Goal: Task Accomplishment & Management: Manage account settings

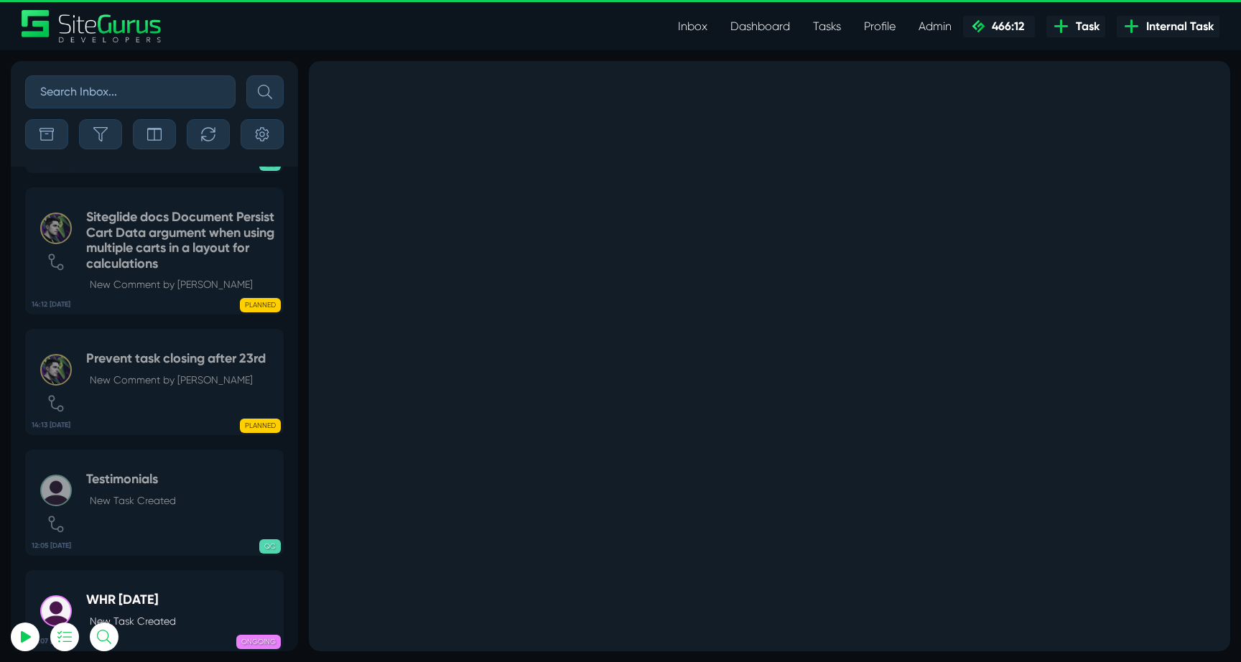
select select "0"
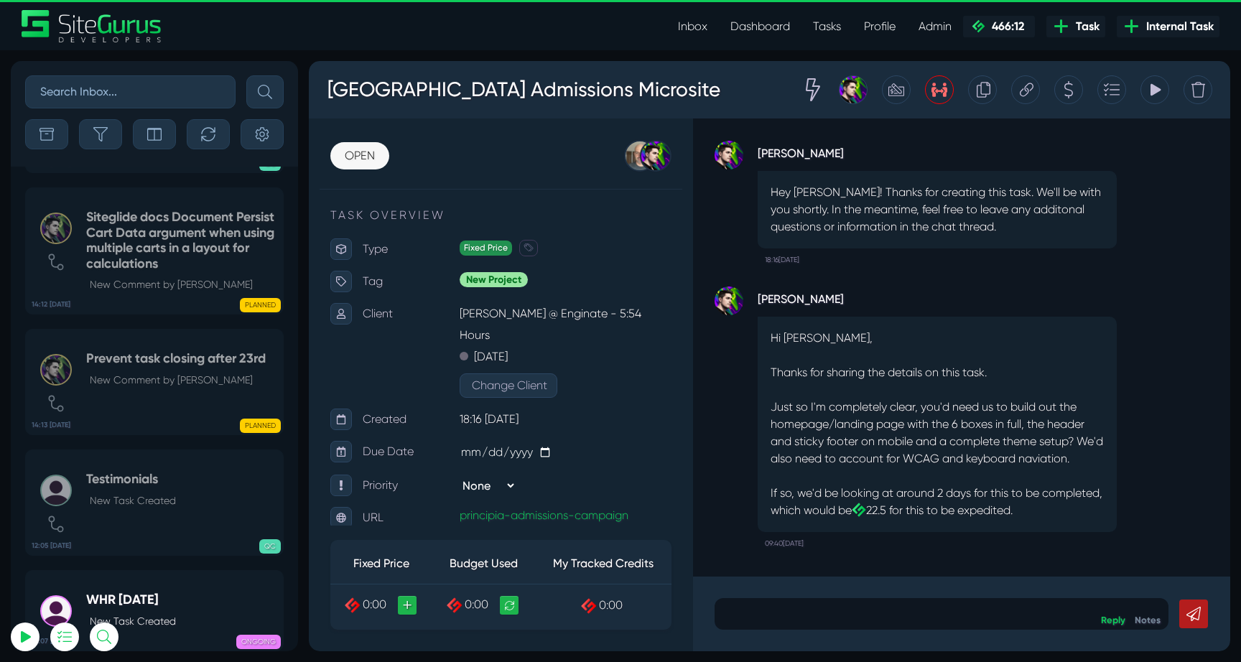
scroll to position [-56829, 0]
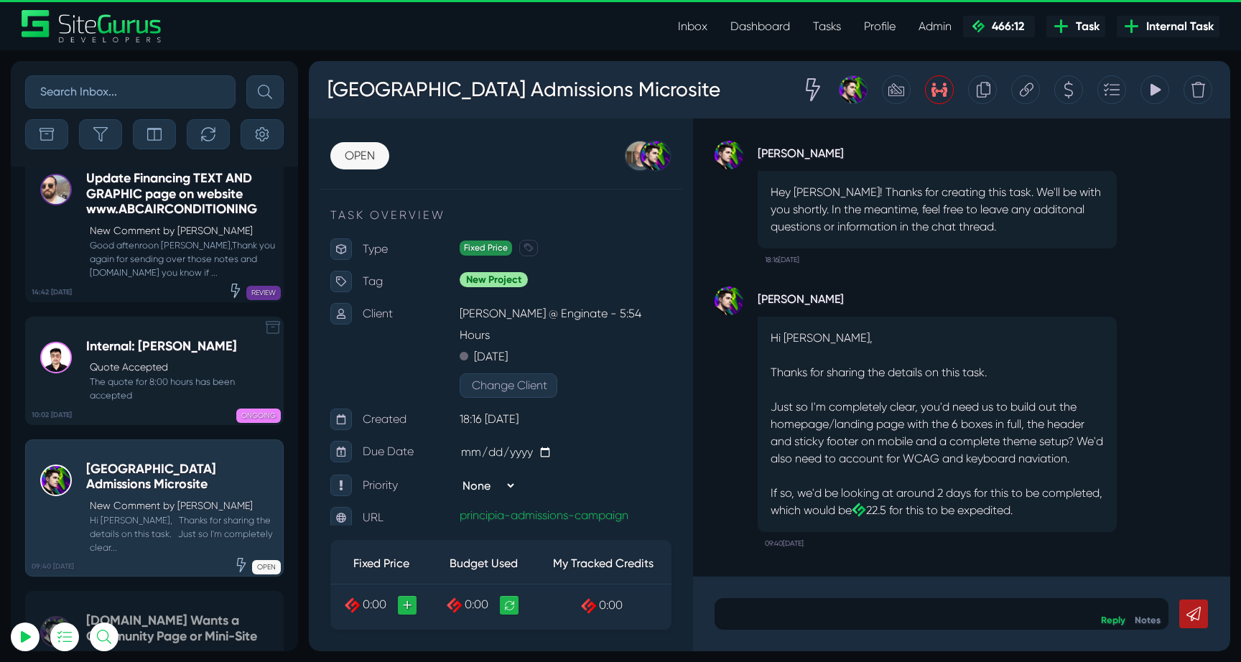
click at [193, 360] on p "Quote Accepted" at bounding box center [183, 367] width 186 height 15
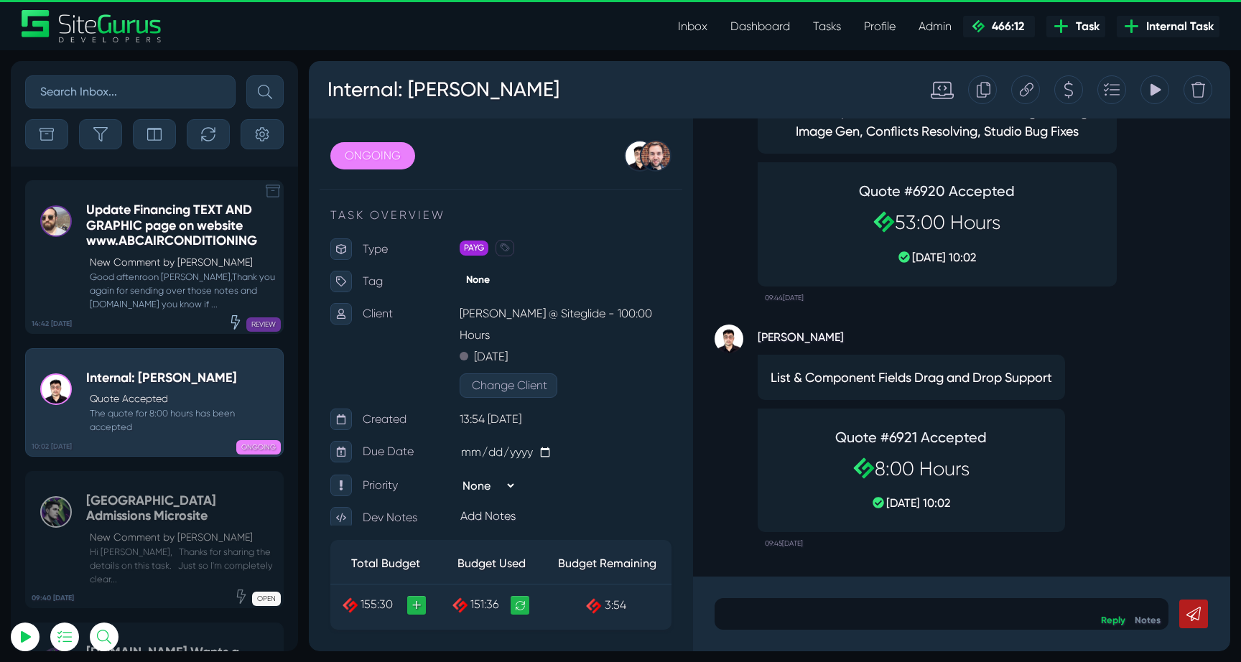
click at [165, 236] on h5 "Update Financing TEXT AND GRAPHIC page on website www.ABCAIRCONDITIONING" at bounding box center [181, 226] width 190 height 47
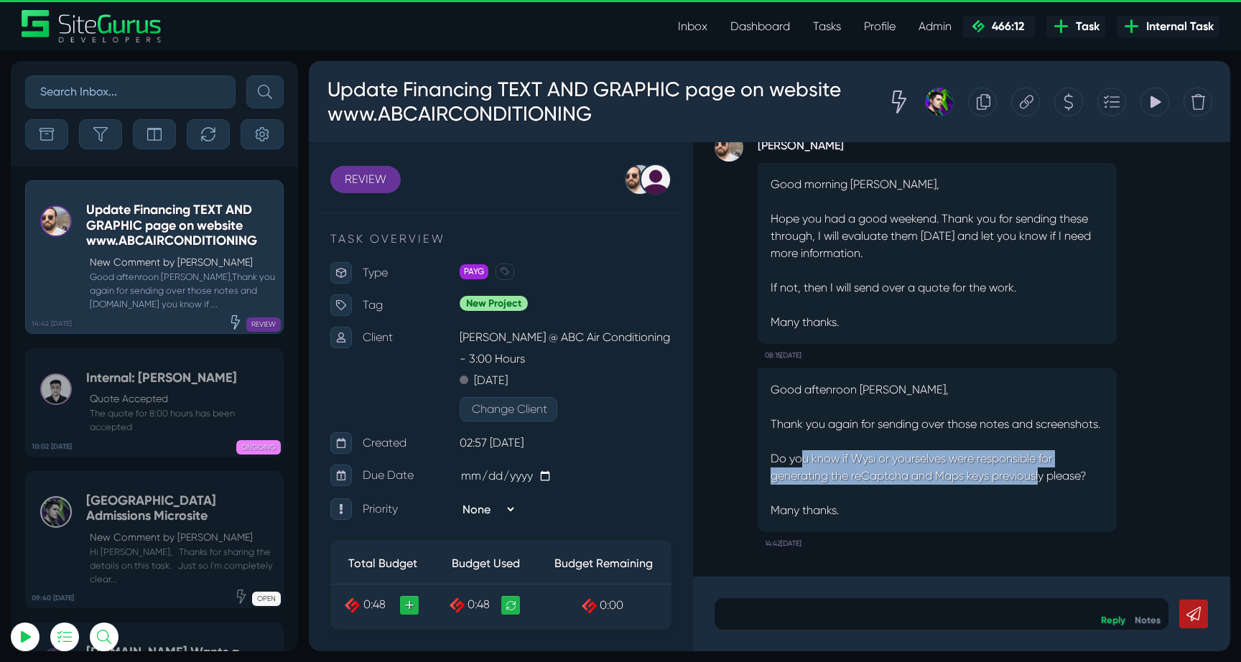
drag, startPoint x: 802, startPoint y: 461, endPoint x: 1062, endPoint y: 484, distance: 261.1
click at [1060, 482] on p "Good aftenroon [PERSON_NAME], Thank you again for sending over those notes and …" at bounding box center [937, 450] width 333 height 138
click at [1062, 484] on p "Good aftenroon [PERSON_NAME], Thank you again for sending over those notes and …" at bounding box center [937, 450] width 333 height 138
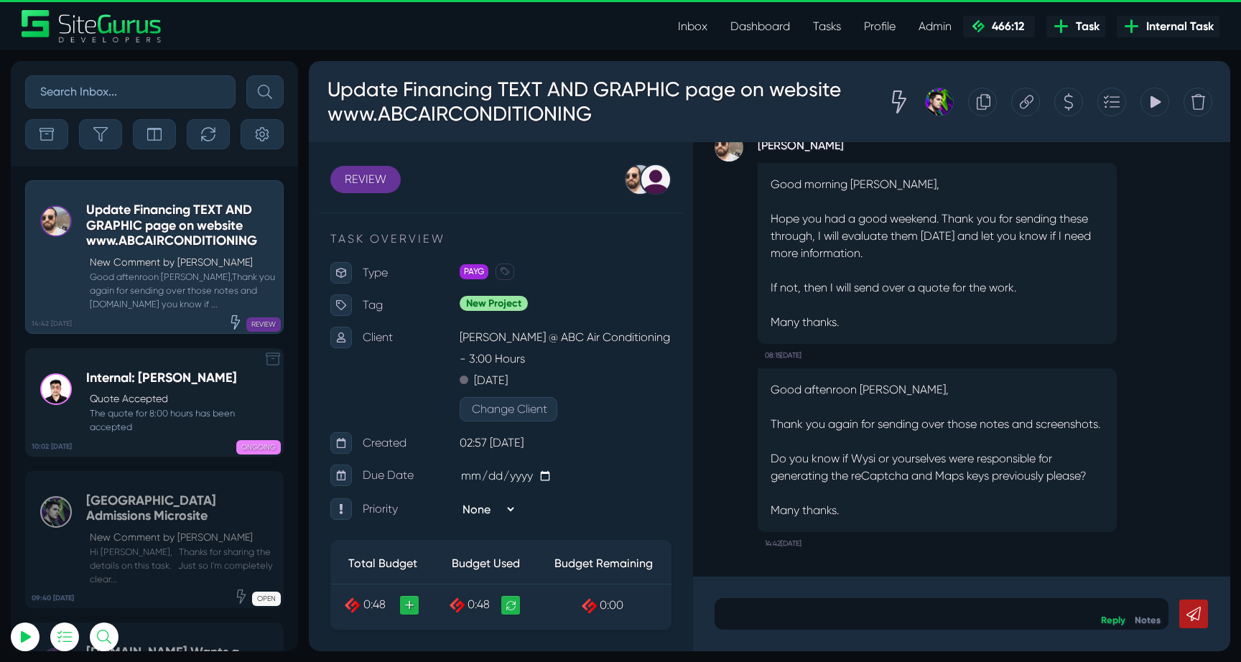
click at [134, 405] on p "Quote Accepted" at bounding box center [183, 399] width 186 height 15
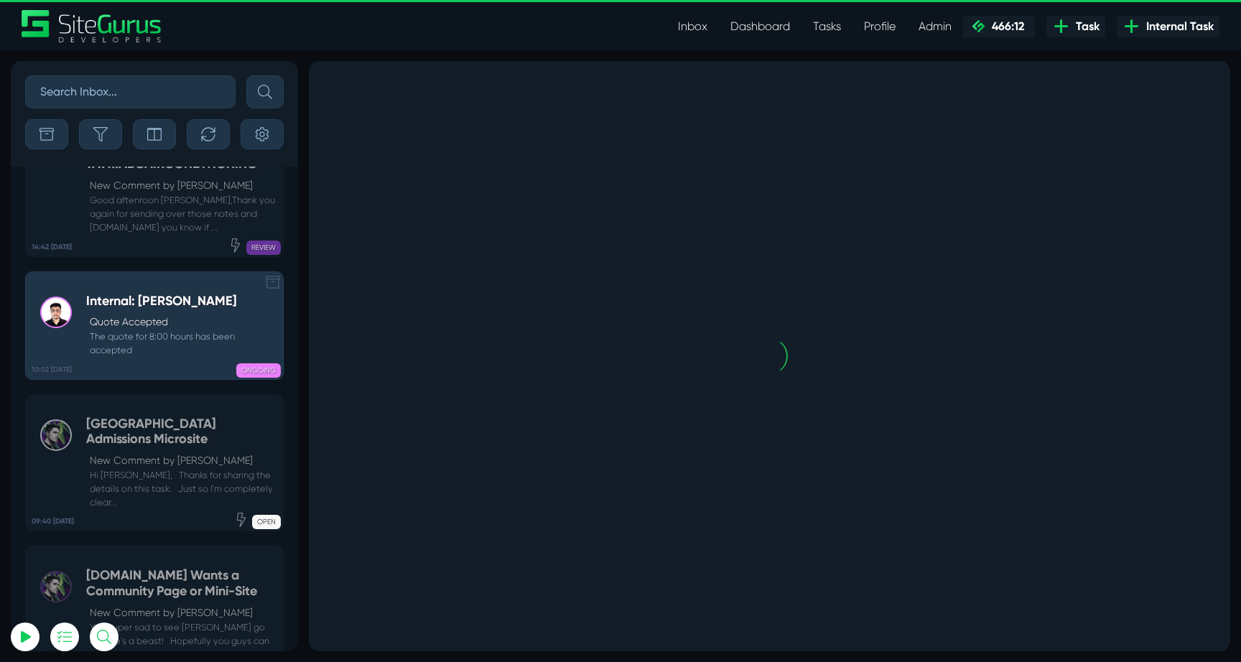
click at [134, 405] on link "09:40 [DATE] Principia College Admissions Microsite New Comment by [PERSON_NAME…" at bounding box center [154, 463] width 259 height 138
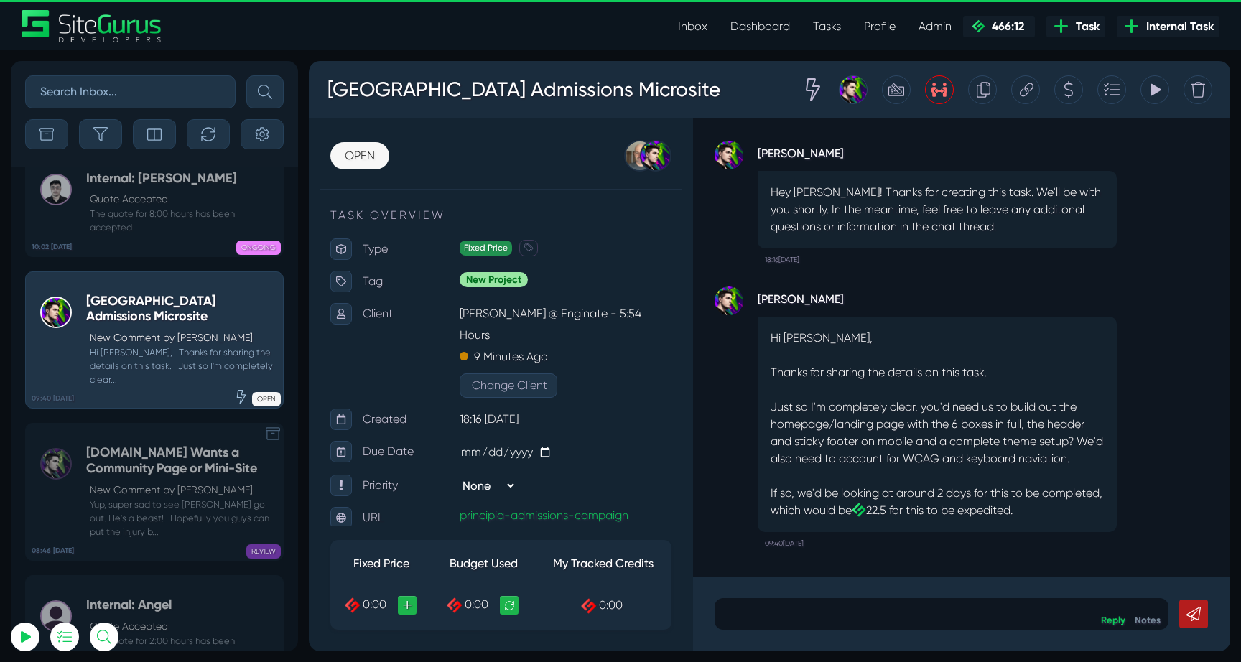
scroll to position [-56951, 0]
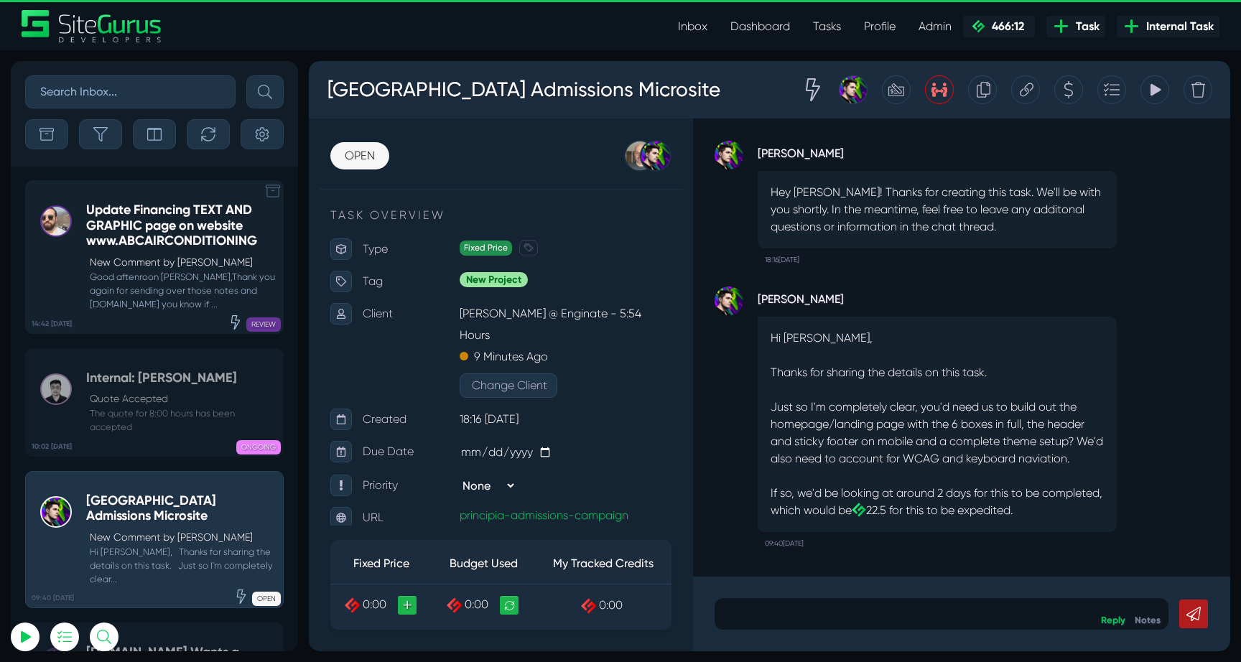
click at [209, 290] on small "Good aftenroon [PERSON_NAME],Thank you again for sending over those notes and […" at bounding box center [181, 291] width 190 height 42
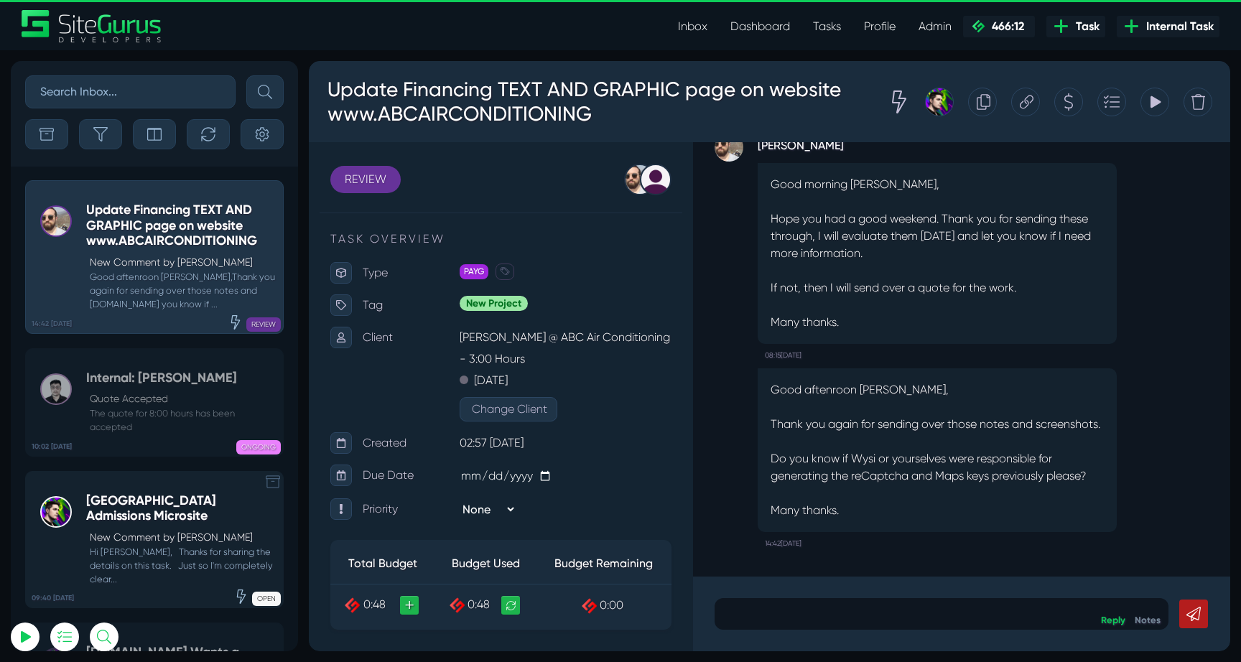
click at [160, 498] on h5 "[GEOGRAPHIC_DATA] Admissions Microsite" at bounding box center [181, 509] width 190 height 31
